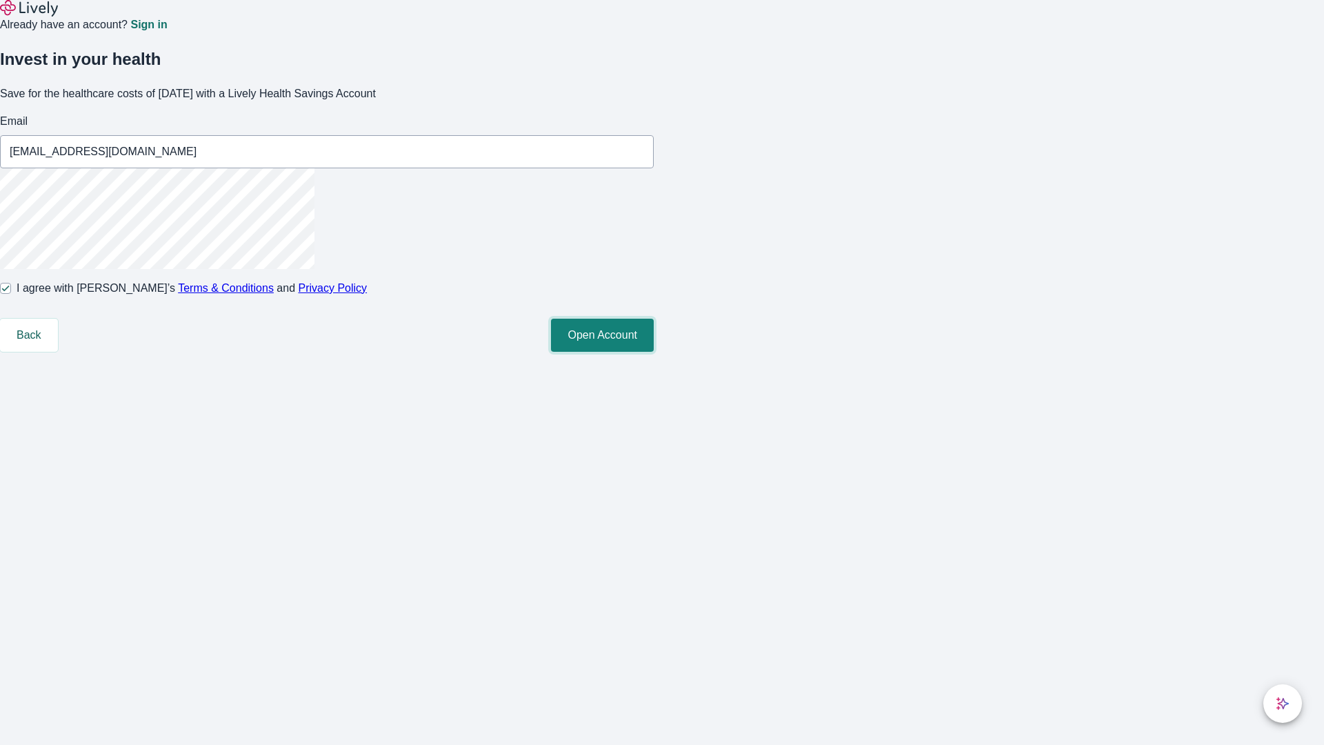
click at [654, 352] on button "Open Account" at bounding box center [602, 335] width 103 height 33
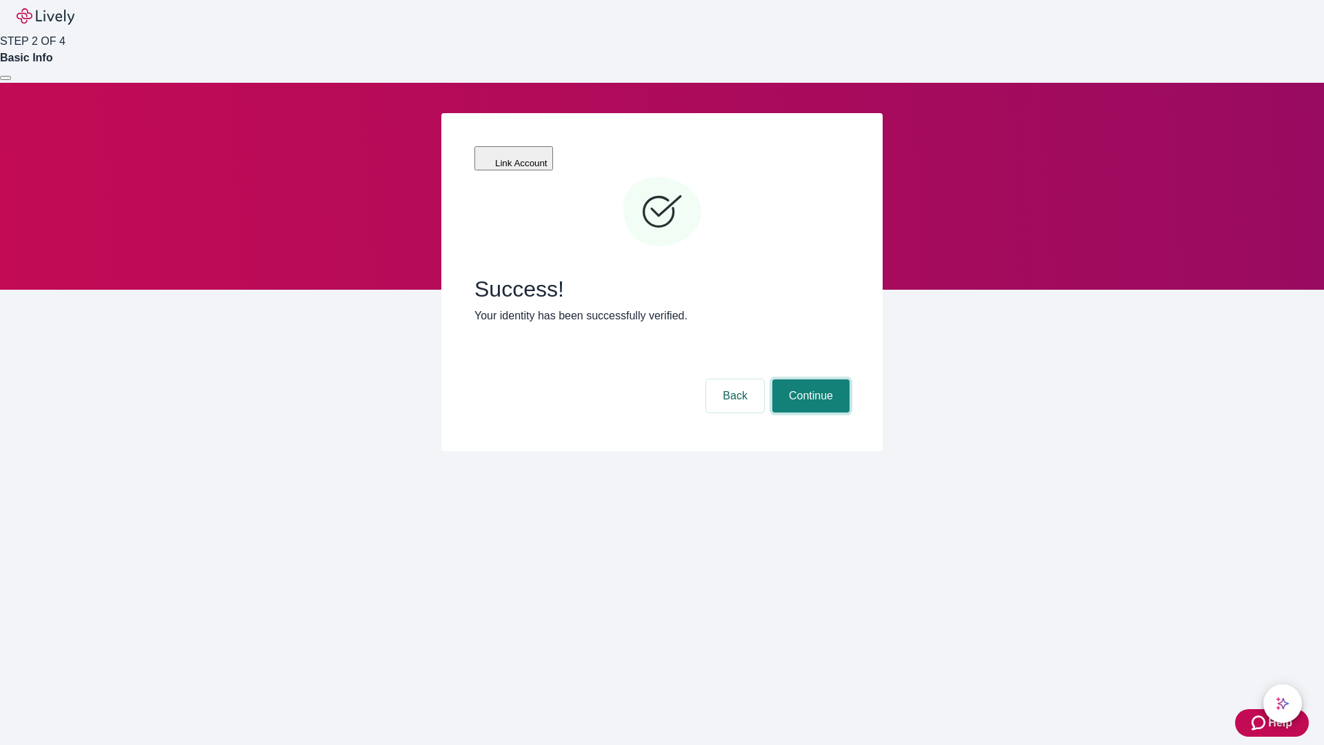
click at [809, 379] on button "Continue" at bounding box center [810, 395] width 77 height 33
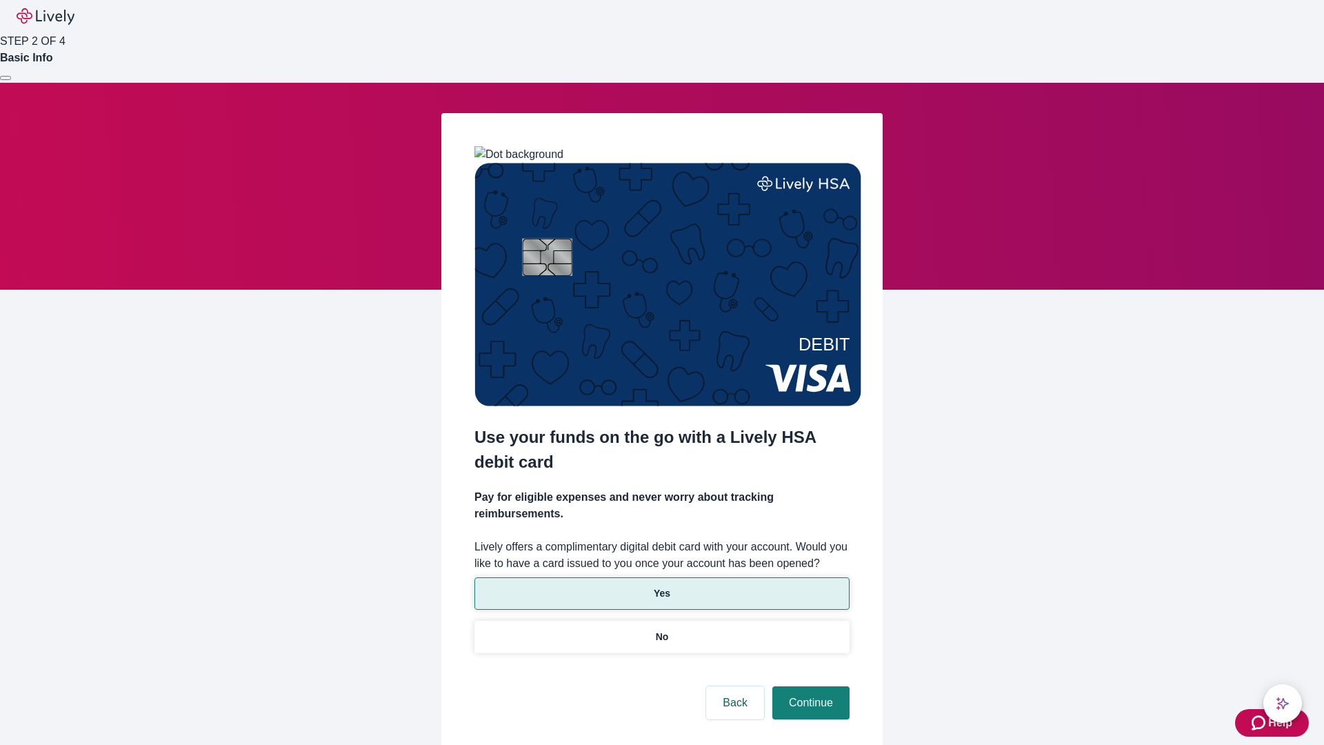
click at [661, 586] on p "Yes" at bounding box center [662, 593] width 17 height 14
click at [809, 686] on button "Continue" at bounding box center [810, 702] width 77 height 33
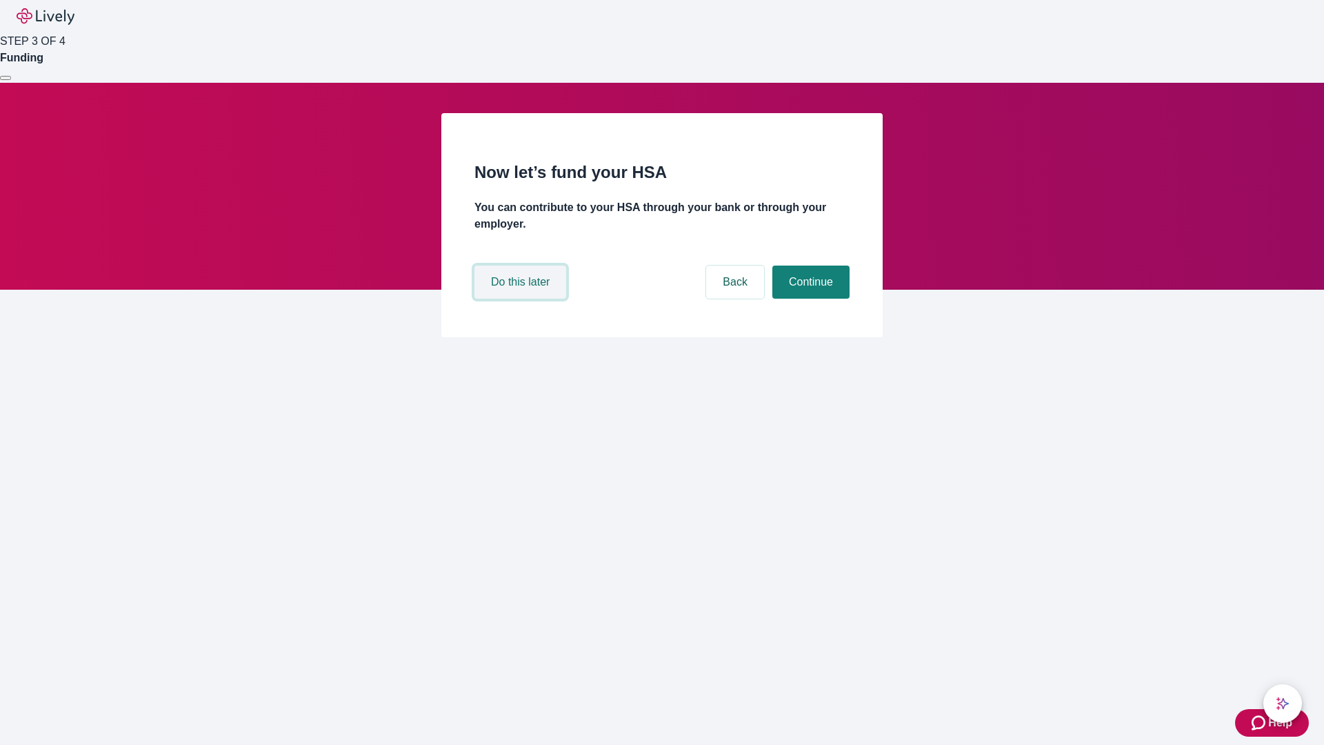
click at [522, 299] on button "Do this later" at bounding box center [520, 281] width 92 height 33
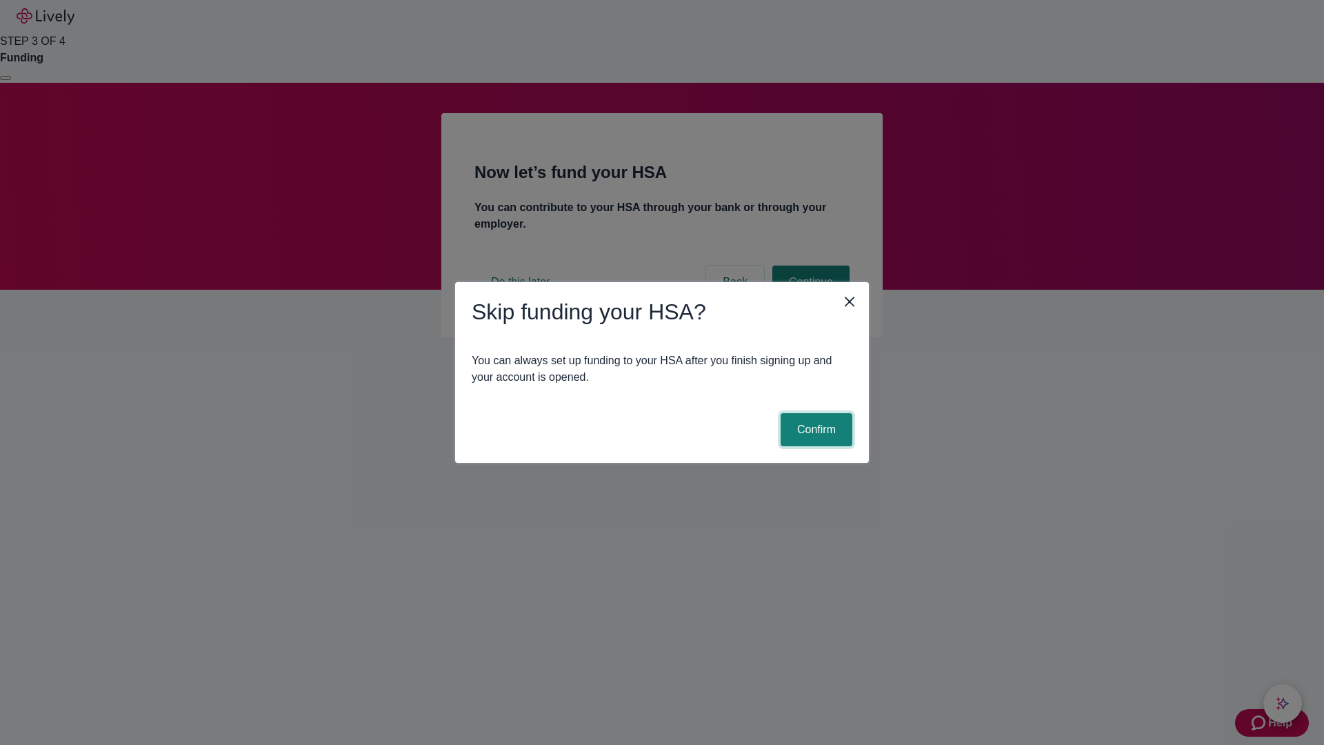
click at [814, 430] on button "Confirm" at bounding box center [817, 429] width 72 height 33
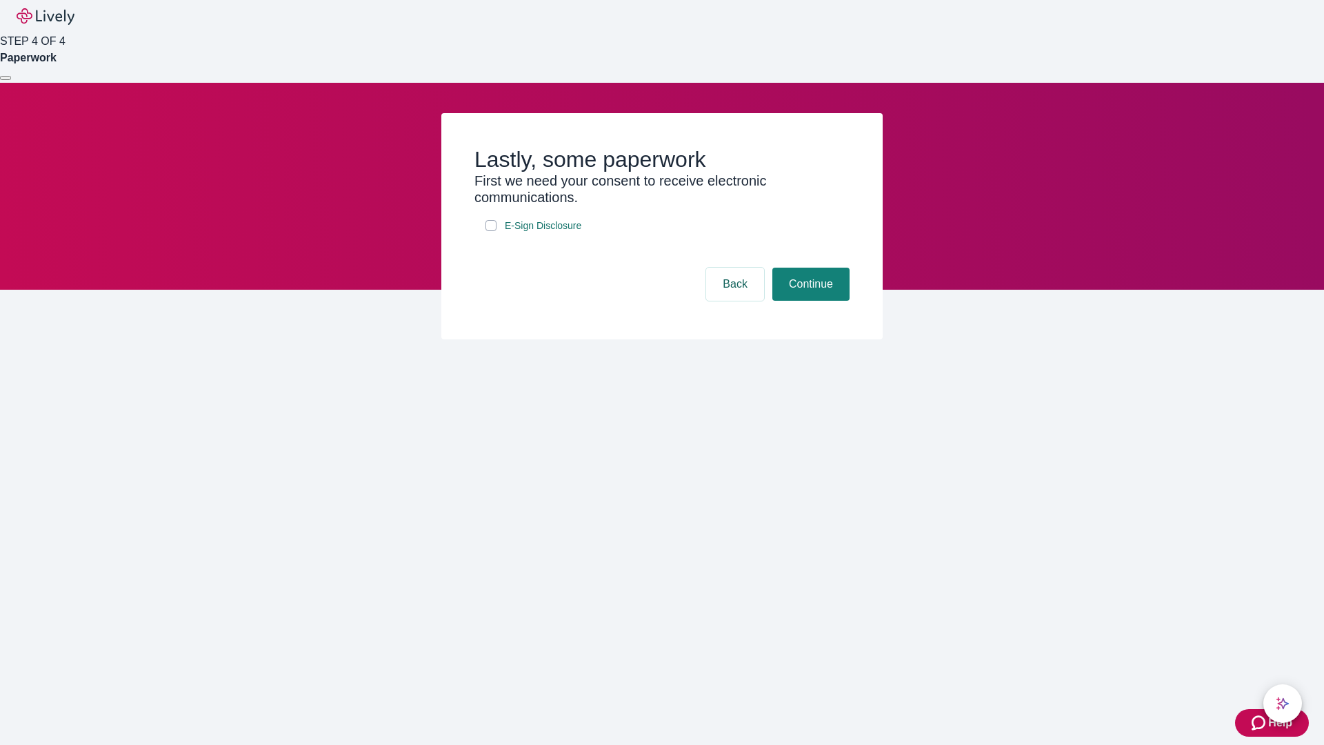
click at [491, 231] on input "E-Sign Disclosure" at bounding box center [490, 225] width 11 height 11
checkbox input "true"
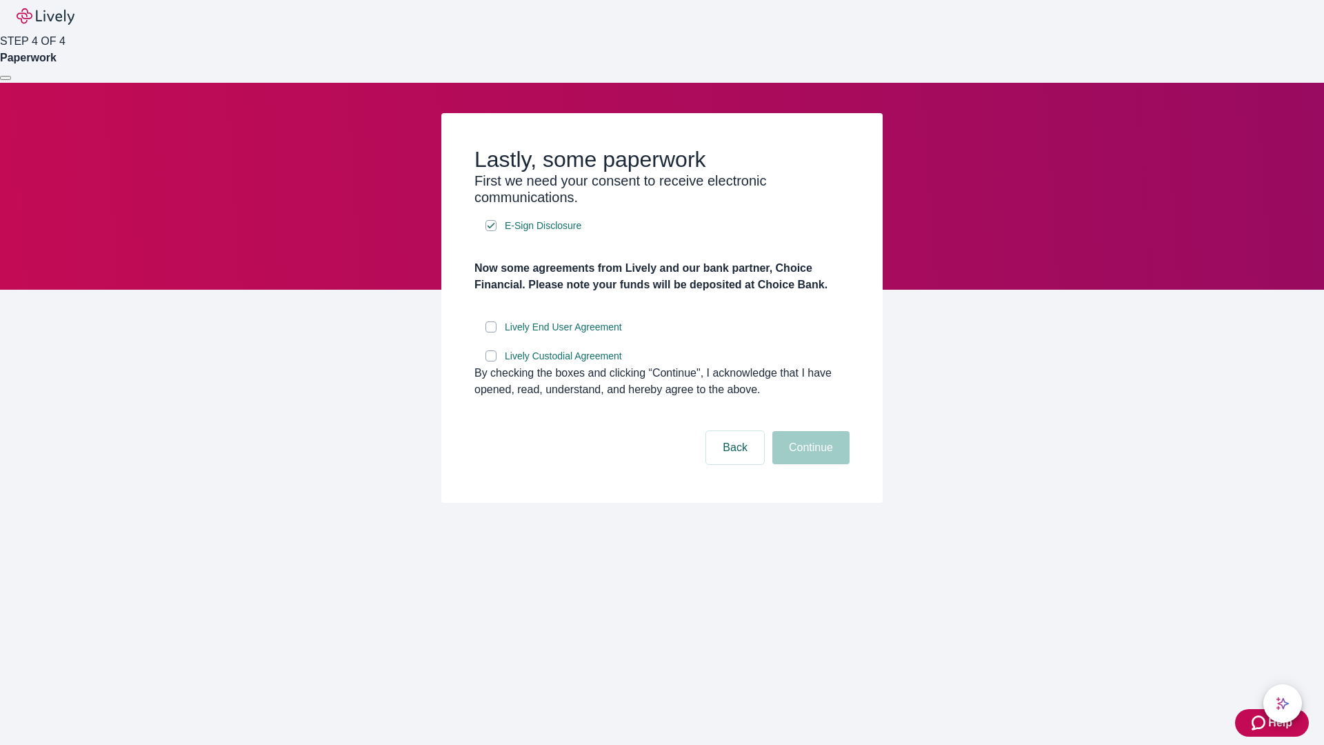
click at [491, 332] on input "Lively End User Agreement" at bounding box center [490, 326] width 11 height 11
checkbox input "true"
click at [491, 361] on input "Lively Custodial Agreement" at bounding box center [490, 355] width 11 height 11
checkbox input "true"
click at [809, 464] on button "Continue" at bounding box center [810, 447] width 77 height 33
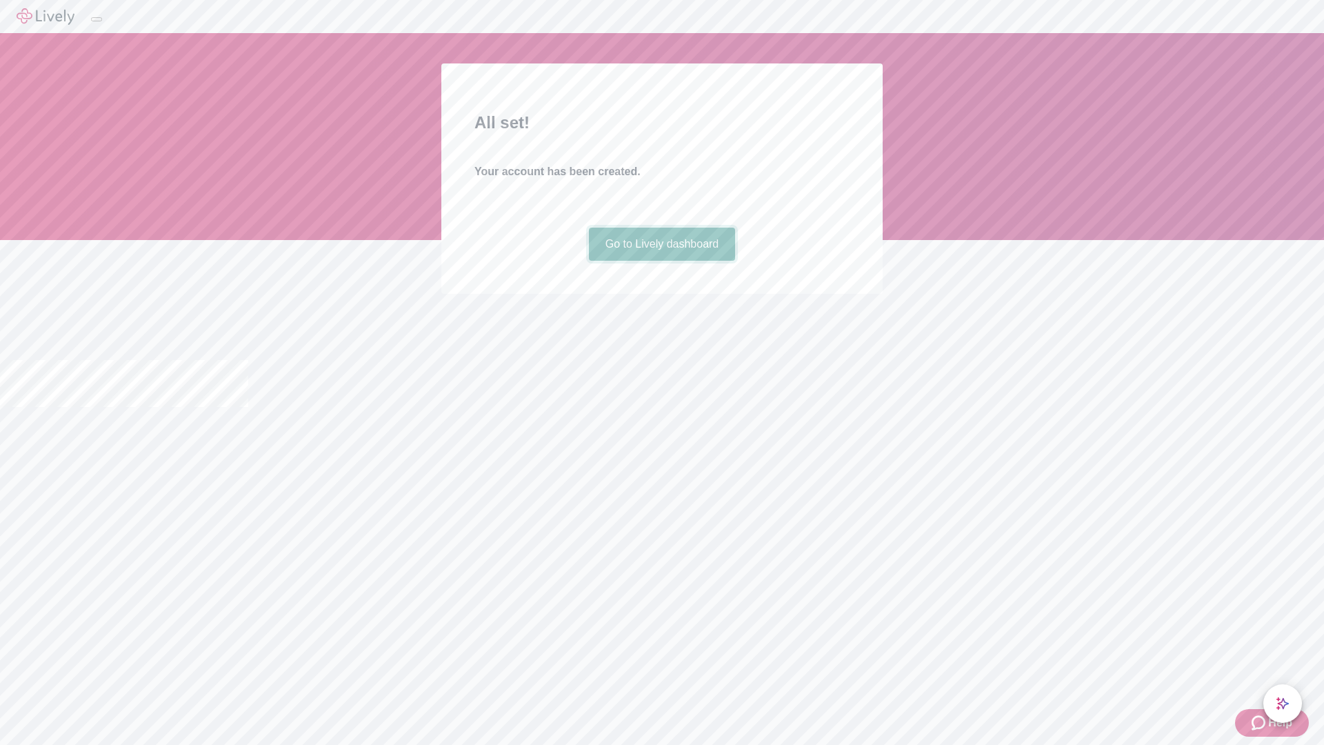
click at [661, 261] on link "Go to Lively dashboard" at bounding box center [662, 244] width 147 height 33
